Goal: Find specific page/section: Find specific page/section

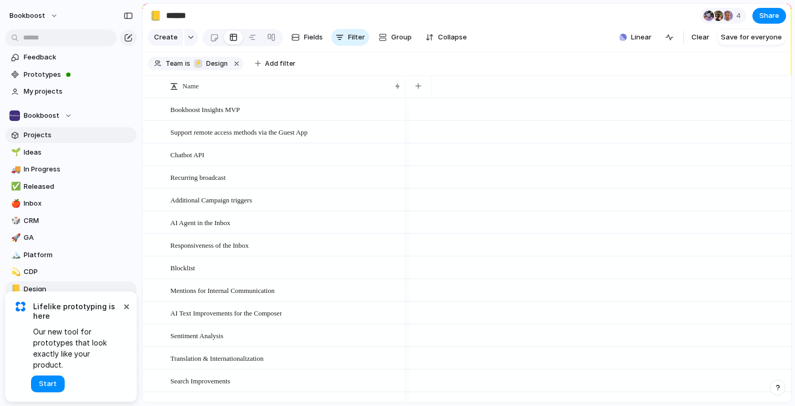
click at [40, 136] on span "Projects" at bounding box center [78, 135] width 109 height 11
